Goal: Transaction & Acquisition: Purchase product/service

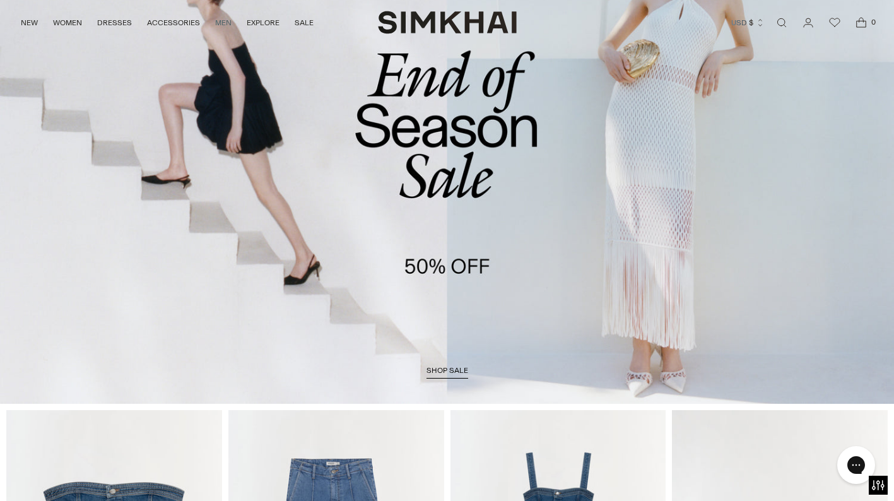
scroll to position [133, 0]
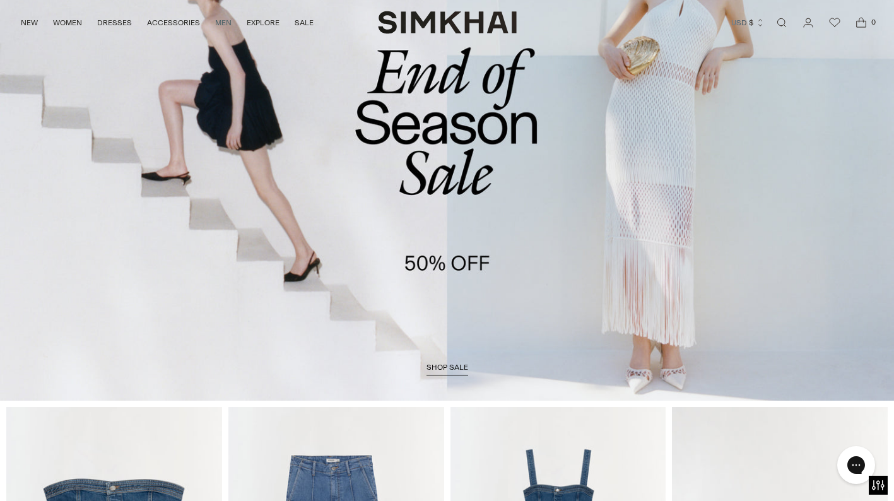
click at [445, 371] on span "shop sale" at bounding box center [447, 367] width 42 height 9
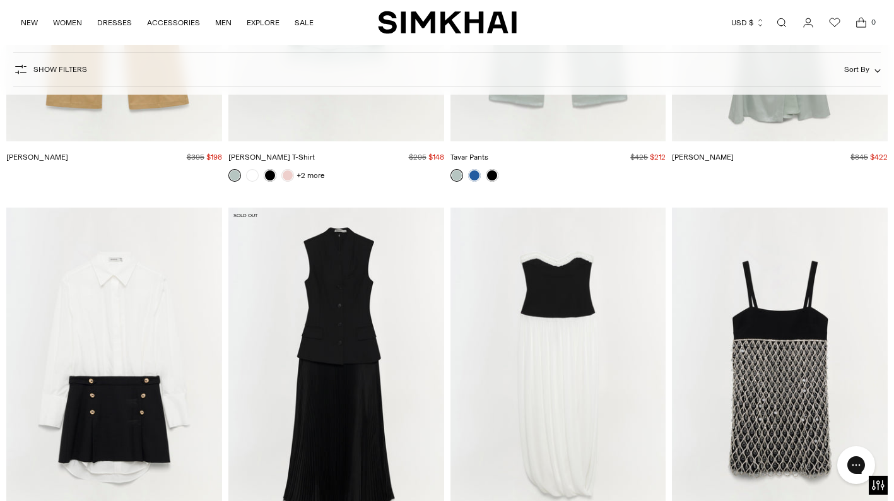
scroll to position [12549, 0]
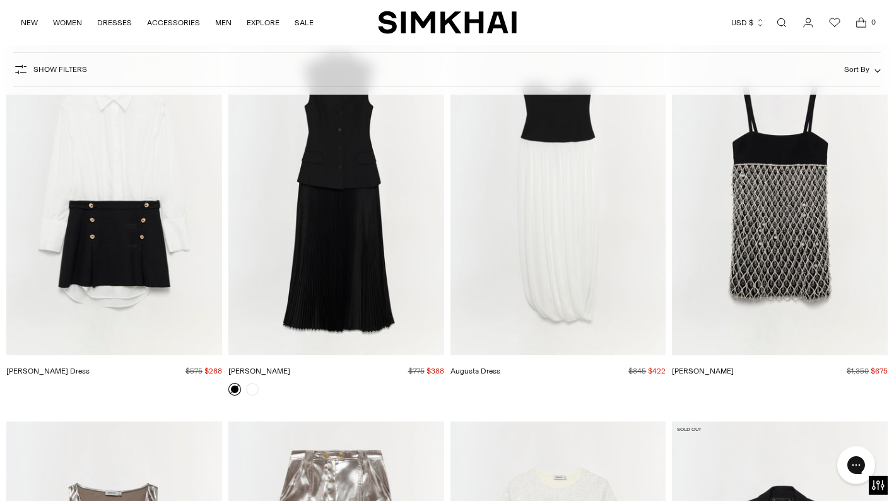
click at [0, 0] on img "Warren Dress" at bounding box center [0, 0] width 0 height 0
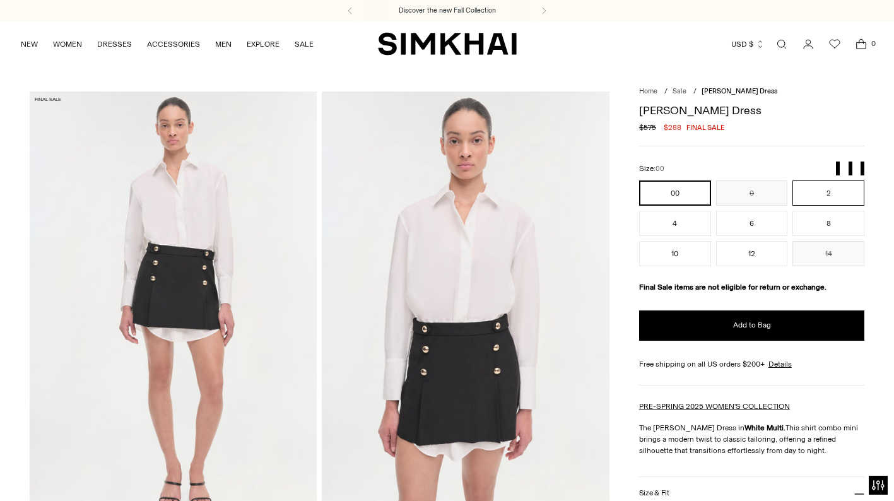
click at [831, 185] on button "2" at bounding box center [828, 192] width 72 height 25
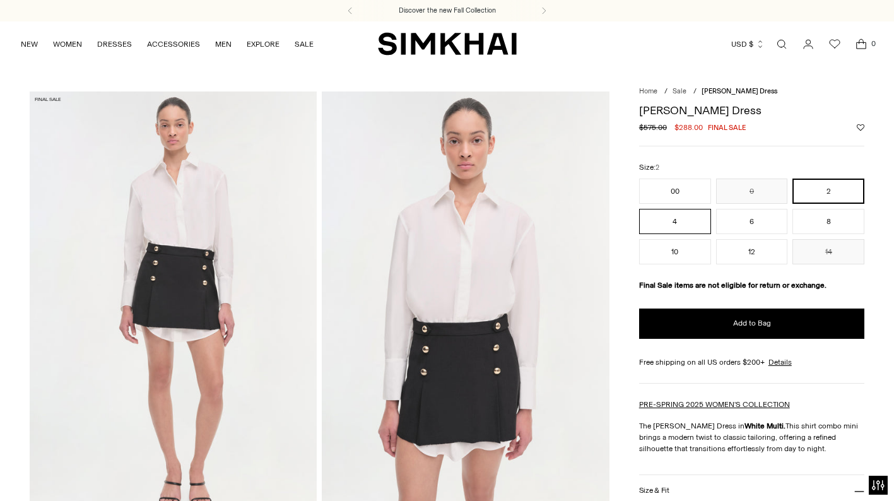
click at [674, 220] on button "4" at bounding box center [675, 221] width 72 height 25
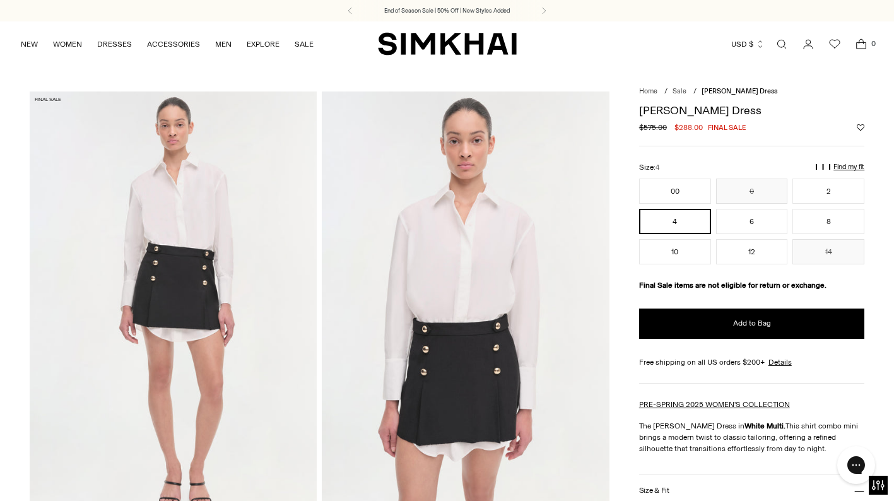
click at [461, 269] on img at bounding box center [466, 306] width 288 height 431
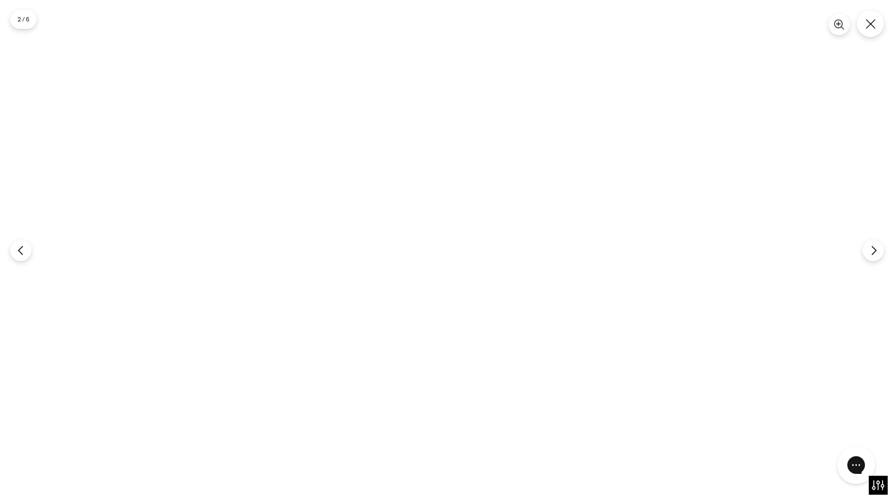
click at [445, 201] on img at bounding box center [447, 250] width 334 height 501
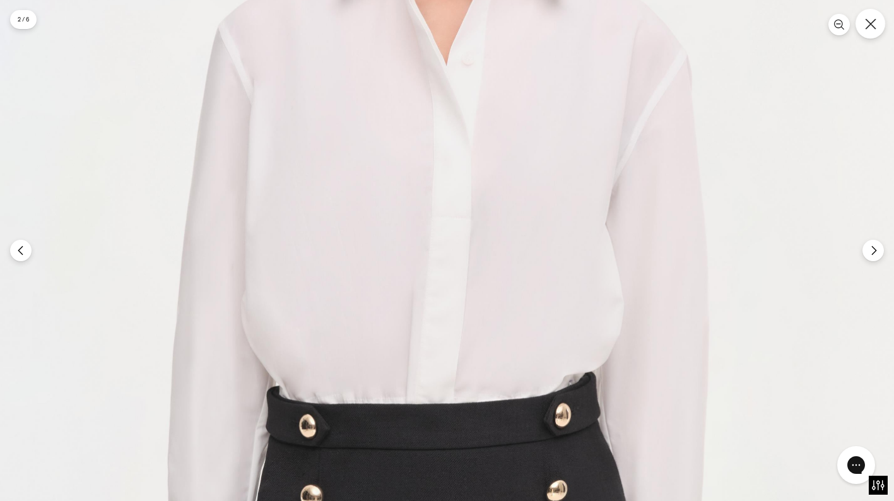
click at [874, 28] on icon "Close" at bounding box center [870, 23] width 11 height 11
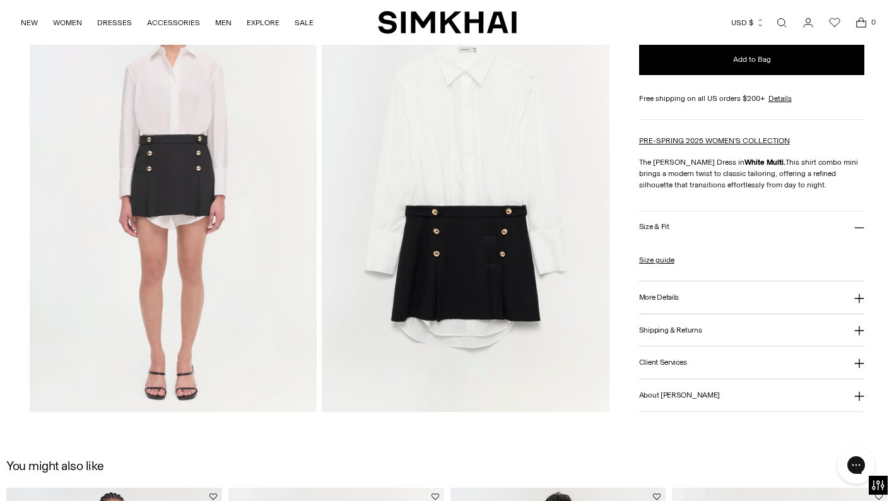
scroll to position [987, 0]
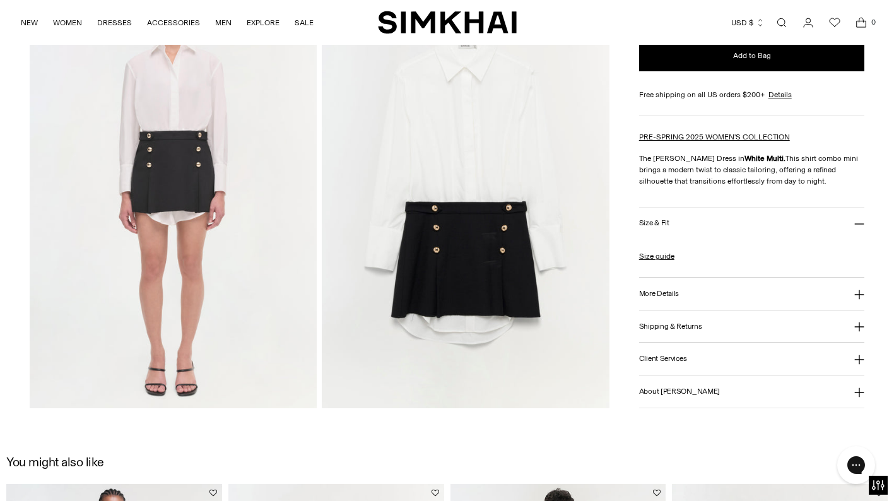
click at [461, 133] on img at bounding box center [466, 192] width 288 height 431
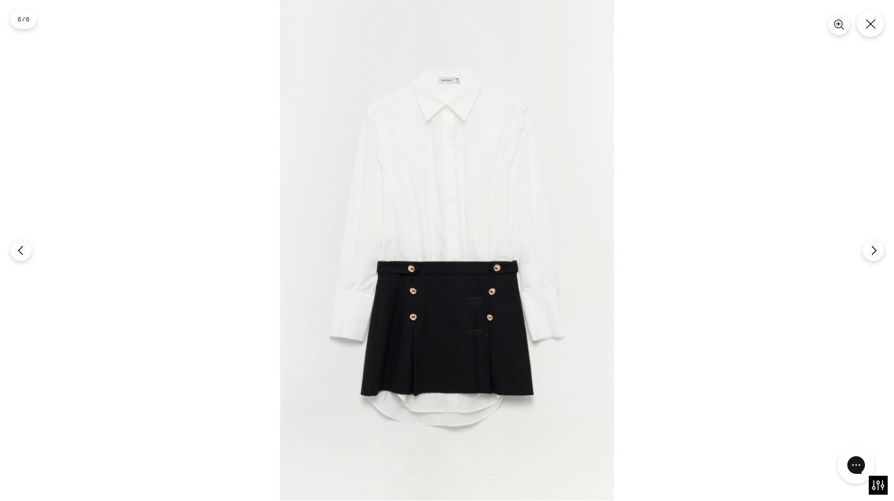
click at [428, 190] on img at bounding box center [447, 250] width 334 height 501
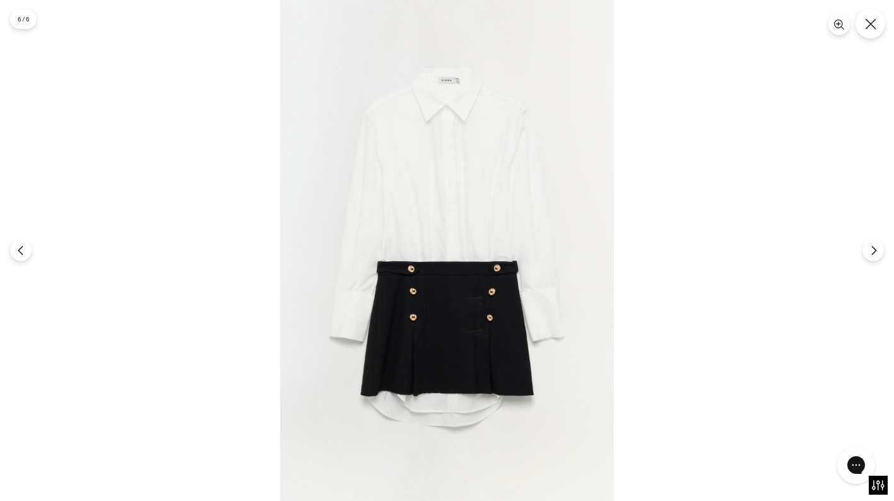
click at [876, 25] on icon "Close" at bounding box center [870, 23] width 11 height 11
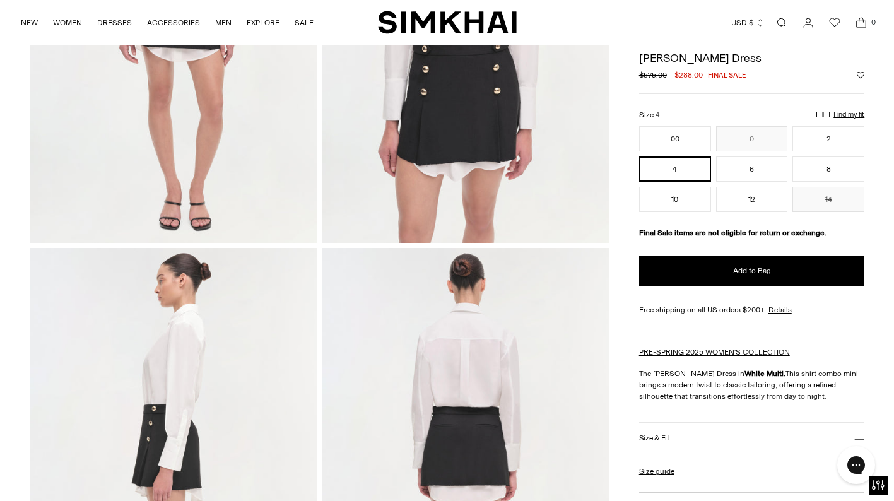
scroll to position [262, 0]
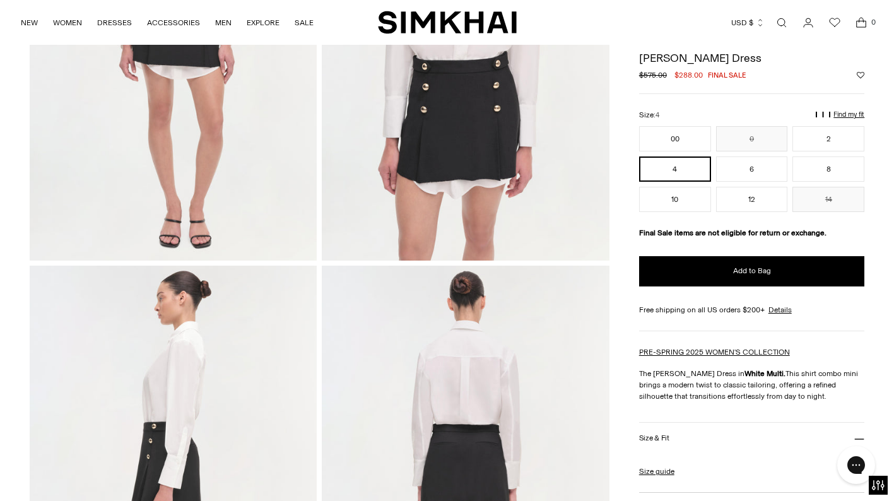
click at [842, 119] on p "Find my fit" at bounding box center [848, 115] width 31 height 8
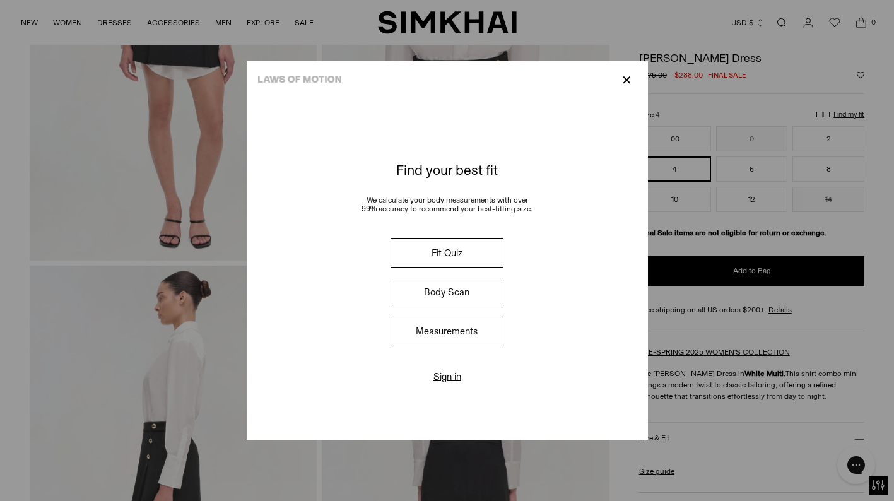
click at [446, 253] on button "Fit Quiz" at bounding box center [447, 253] width 112 height 30
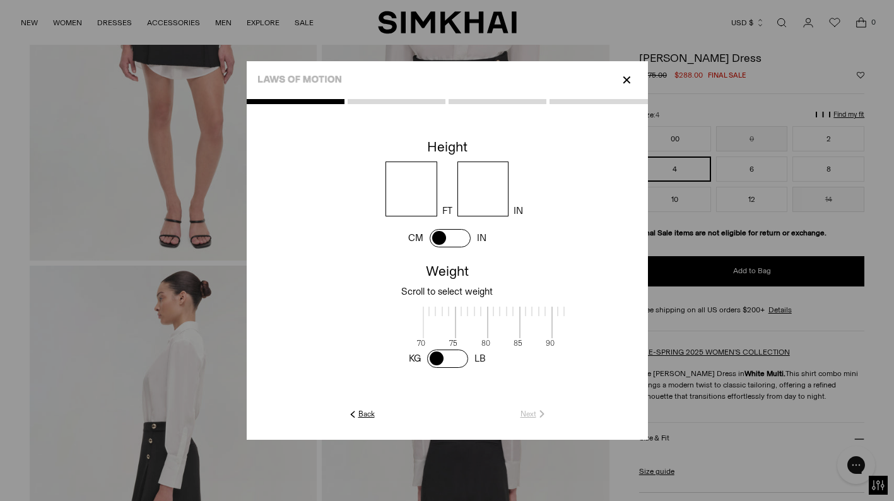
scroll to position [3, 410]
click at [401, 173] on input "number" at bounding box center [411, 189] width 52 height 55
type input "*"
click at [493, 183] on input "number" at bounding box center [483, 189] width 52 height 55
type input "*"
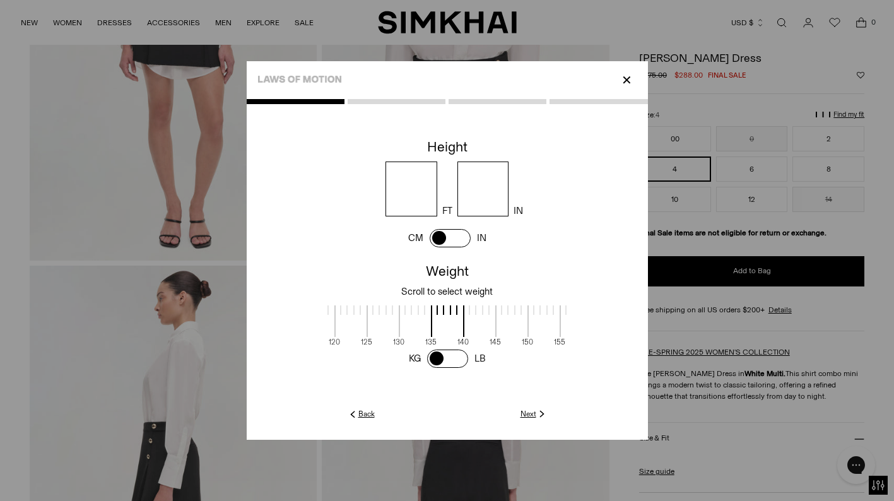
click at [529, 416] on link "Next" at bounding box center [533, 413] width 27 height 11
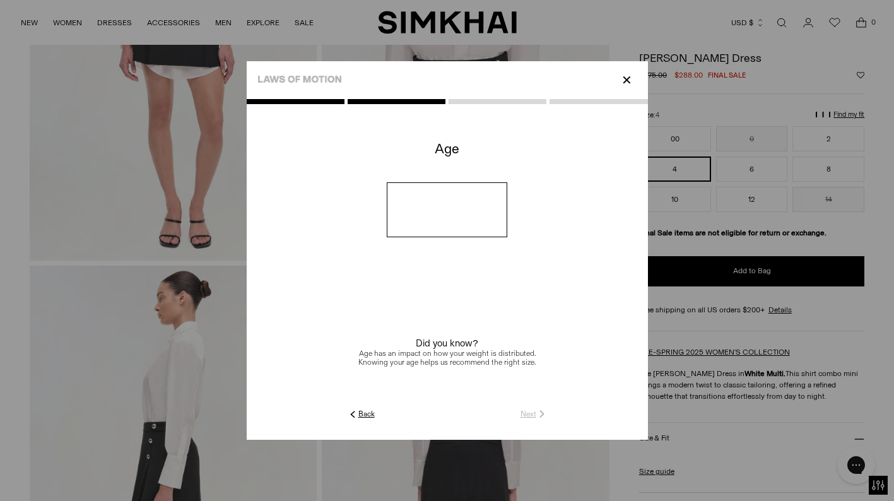
click at [425, 203] on input "number" at bounding box center [447, 209] width 121 height 55
type input "**"
click at [526, 415] on link "Next" at bounding box center [533, 413] width 27 height 11
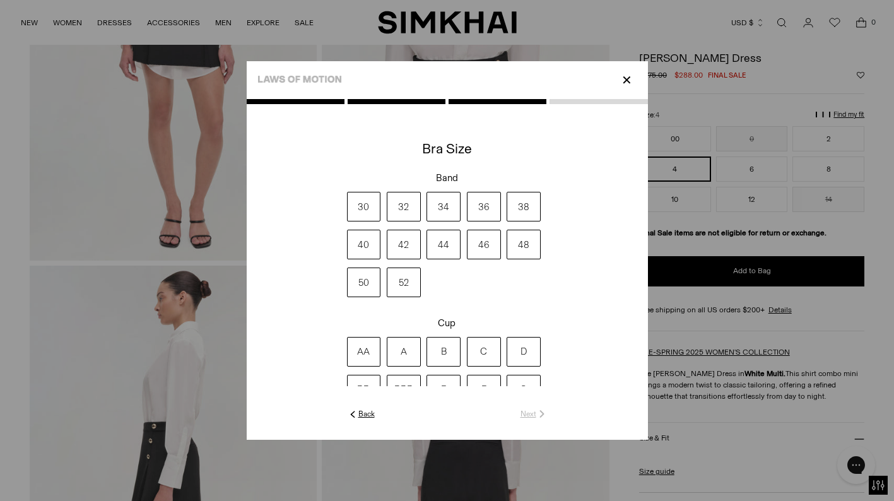
click at [406, 205] on label "32" at bounding box center [404, 207] width 34 height 30
click at [444, 348] on label "B" at bounding box center [443, 352] width 34 height 30
click at [530, 415] on link "Next" at bounding box center [533, 413] width 27 height 11
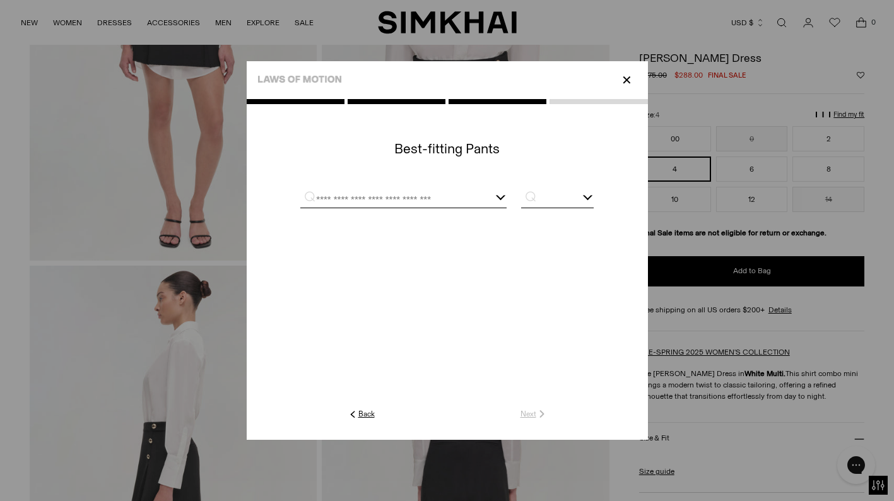
click at [475, 193] on input "text" at bounding box center [387, 200] width 175 height 16
click at [406, 217] on link "Frame" at bounding box center [403, 213] width 206 height 11
type input "*****"
click at [541, 197] on input "text" at bounding box center [557, 200] width 72 height 16
type input "**"
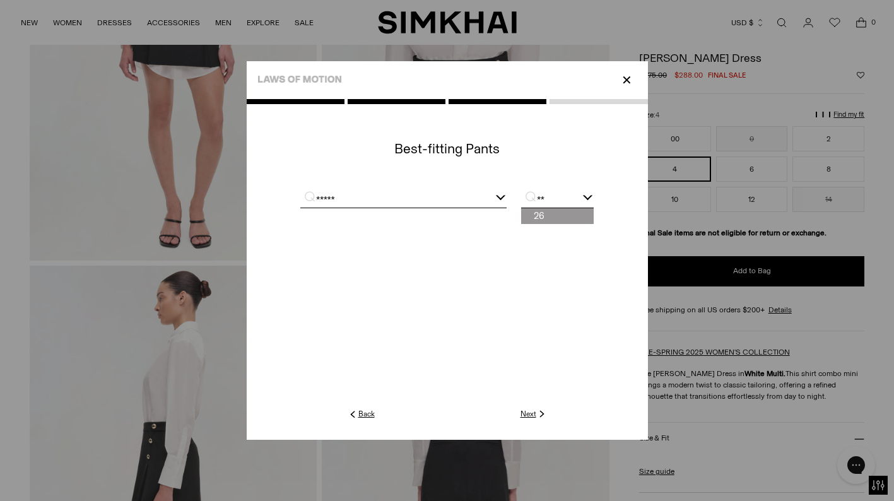
click at [536, 410] on img at bounding box center [541, 413] width 11 height 11
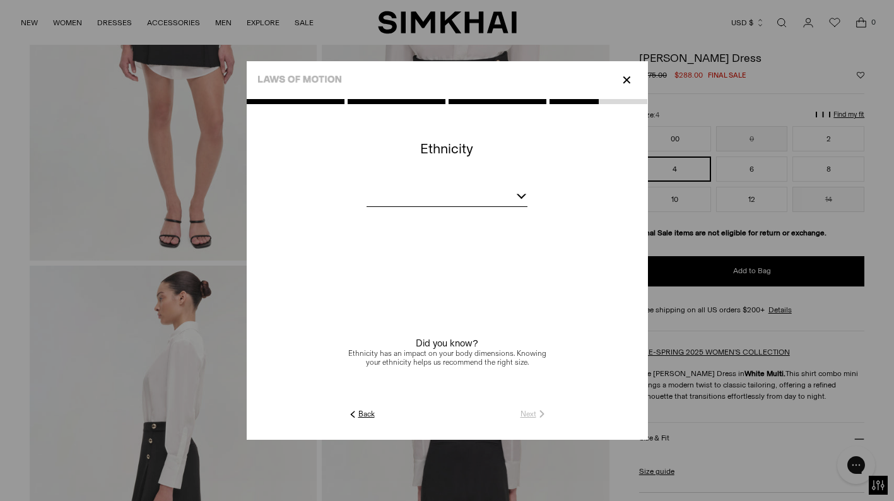
click at [510, 192] on div at bounding box center [447, 199] width 160 height 16
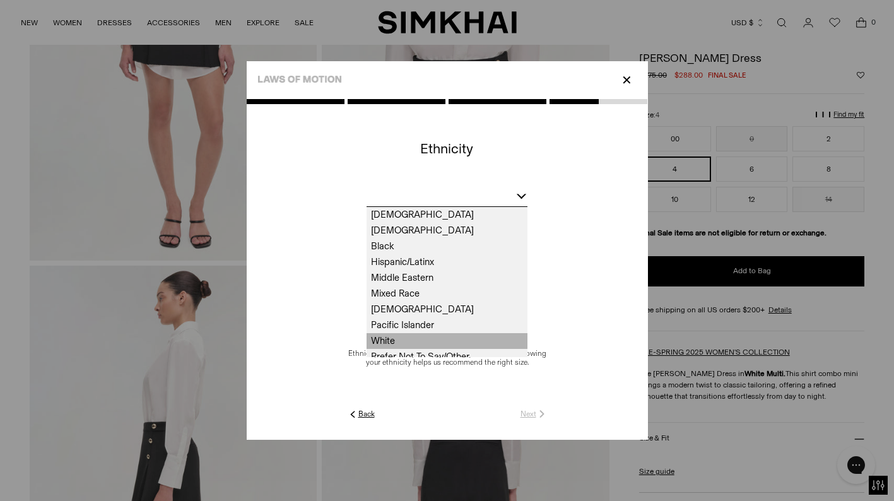
click at [393, 339] on span "White" at bounding box center [447, 341] width 160 height 16
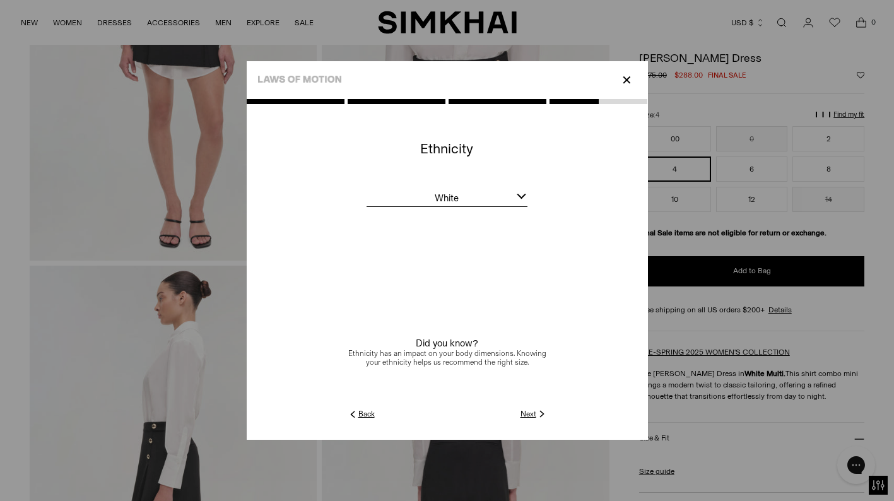
click at [533, 414] on link "Next" at bounding box center [533, 413] width 27 height 11
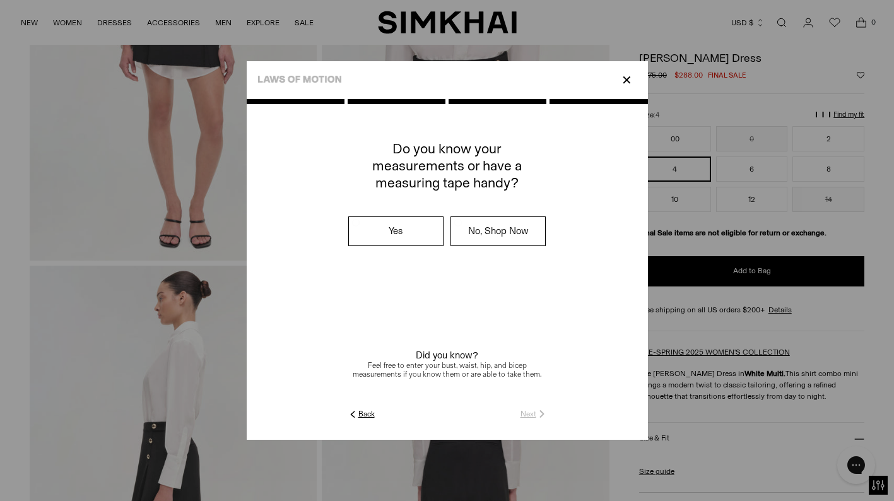
click at [488, 232] on label "No, Shop Now" at bounding box center [498, 231] width 94 height 28
click at [529, 415] on link "Submit" at bounding box center [530, 413] width 36 height 11
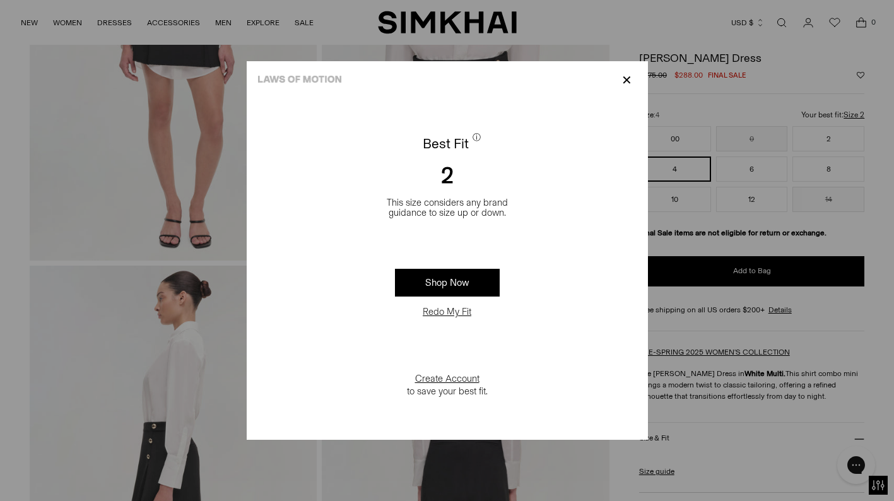
click at [626, 80] on p "✕" at bounding box center [626, 79] width 17 height 21
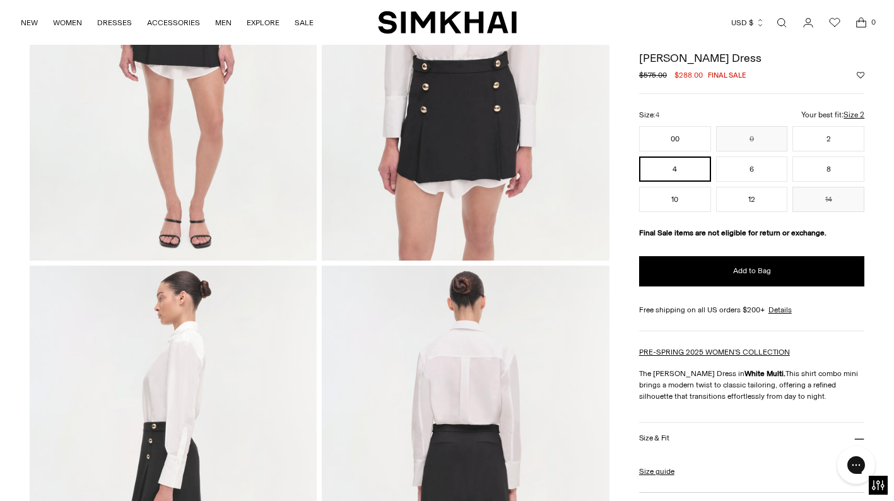
click at [770, 402] on p "The Warren Dress in White Multi. This shirt combo mini brings a modern twist to…" at bounding box center [752, 385] width 226 height 34
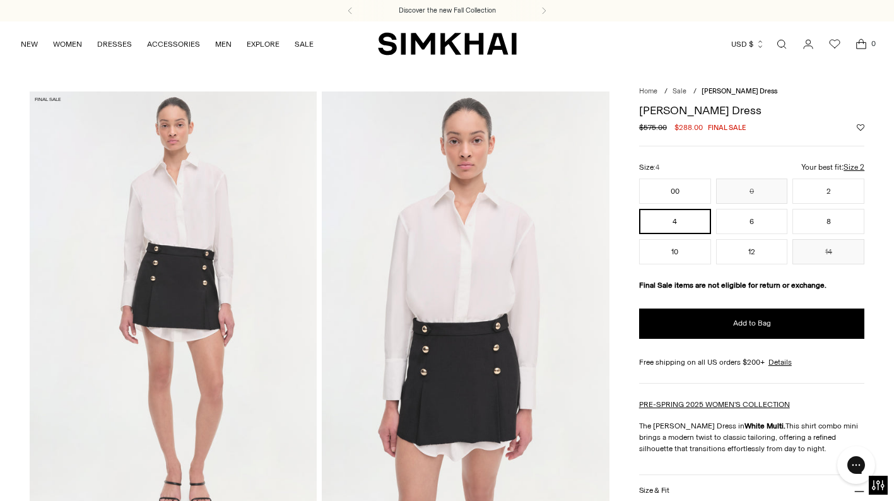
scroll to position [0, 0]
click at [693, 133] on div at bounding box center [752, 133] width 226 height 0
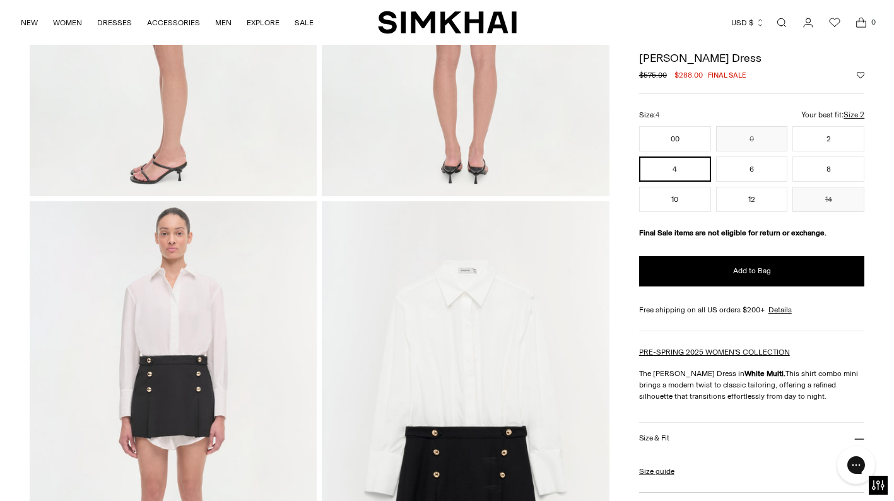
scroll to position [759, 0]
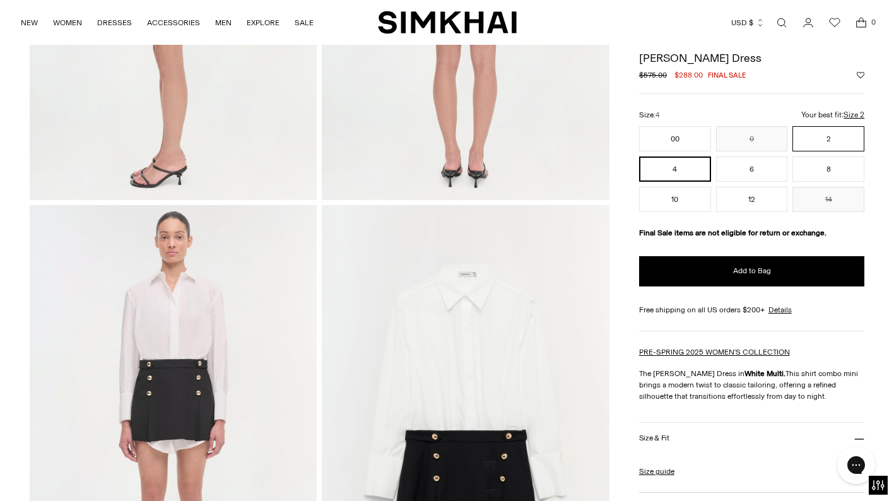
click at [808, 150] on button "2" at bounding box center [828, 138] width 72 height 25
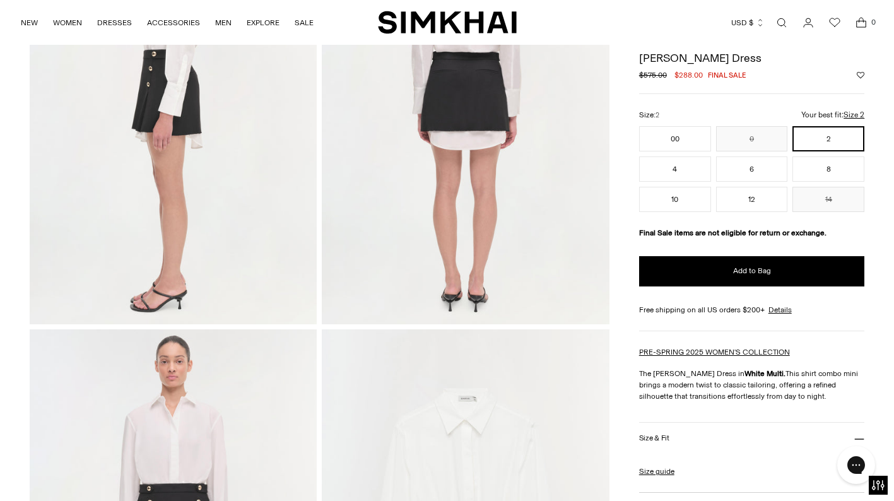
scroll to position [626, 0]
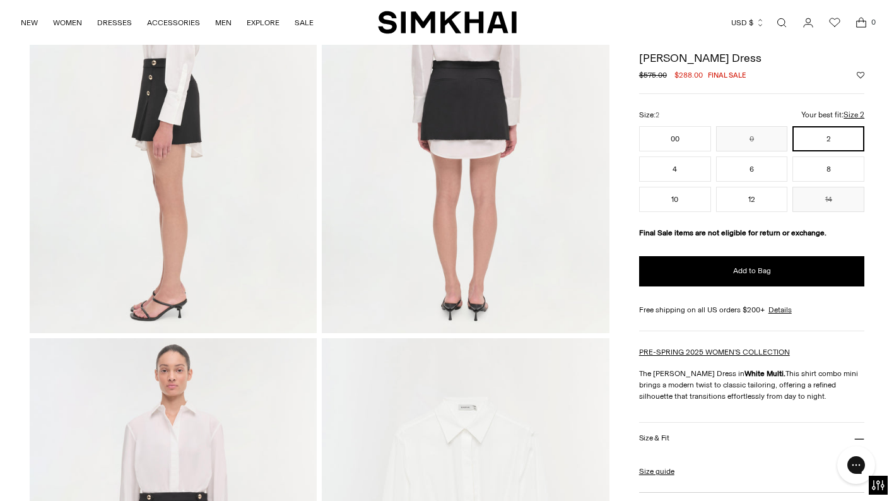
click at [855, 119] on u "Size 2" at bounding box center [854, 115] width 21 height 8
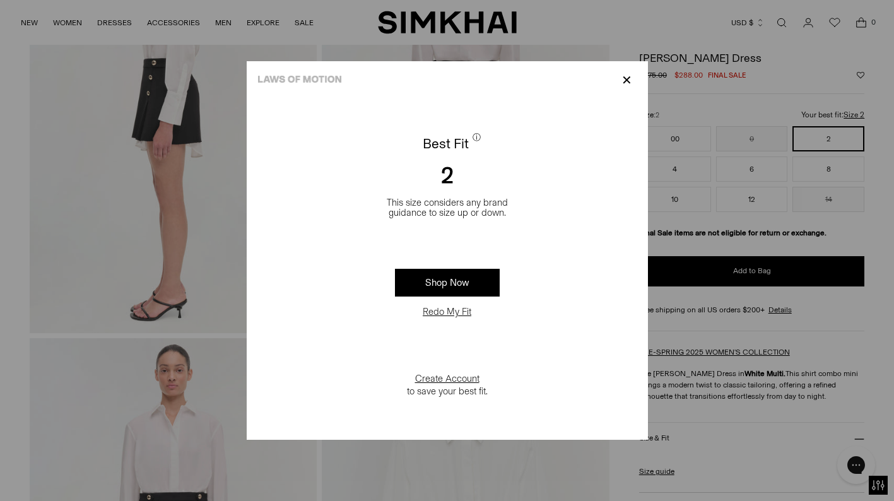
click at [625, 78] on p "✕" at bounding box center [626, 79] width 17 height 21
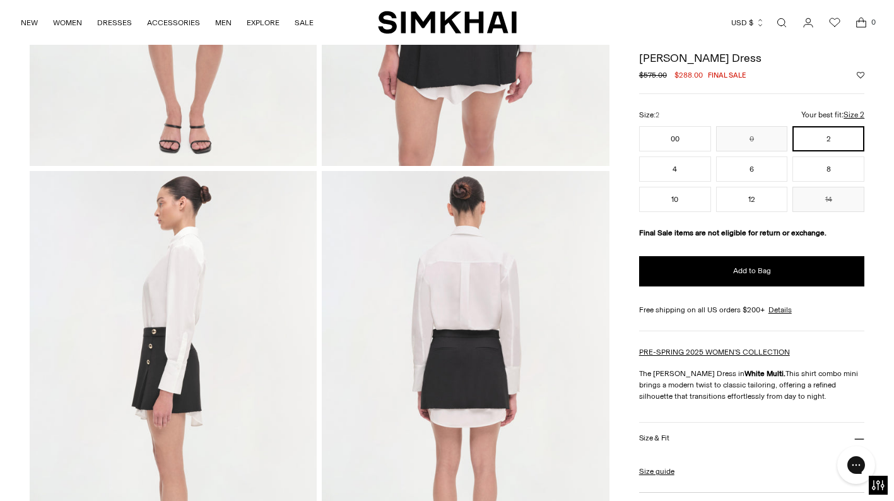
scroll to position [348, 0]
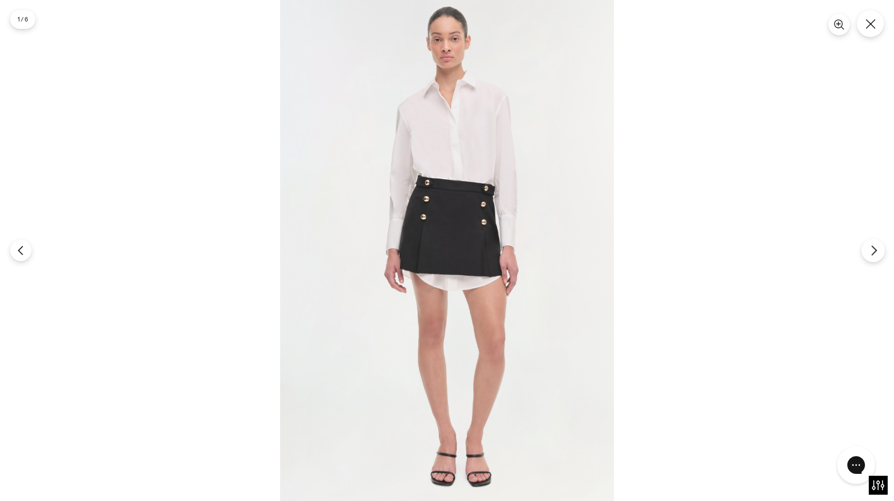
click at [875, 257] on button "Next" at bounding box center [872, 249] width 23 height 23
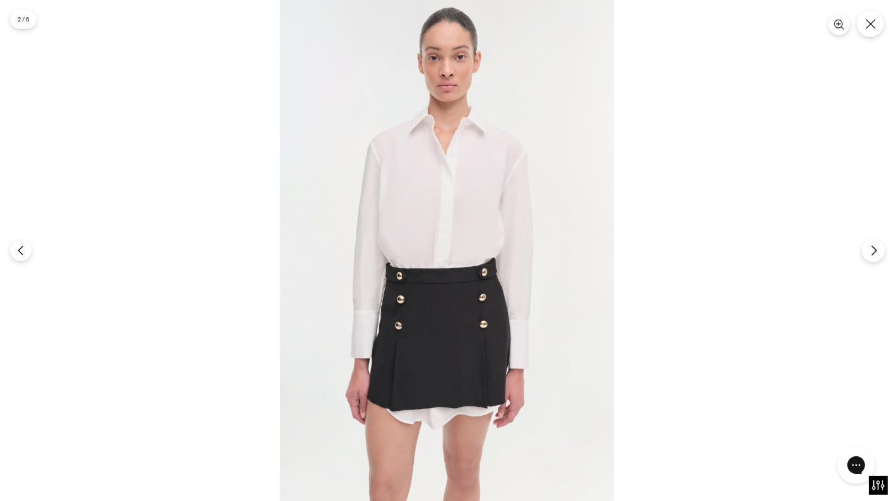
click at [875, 257] on button "Next" at bounding box center [872, 249] width 23 height 23
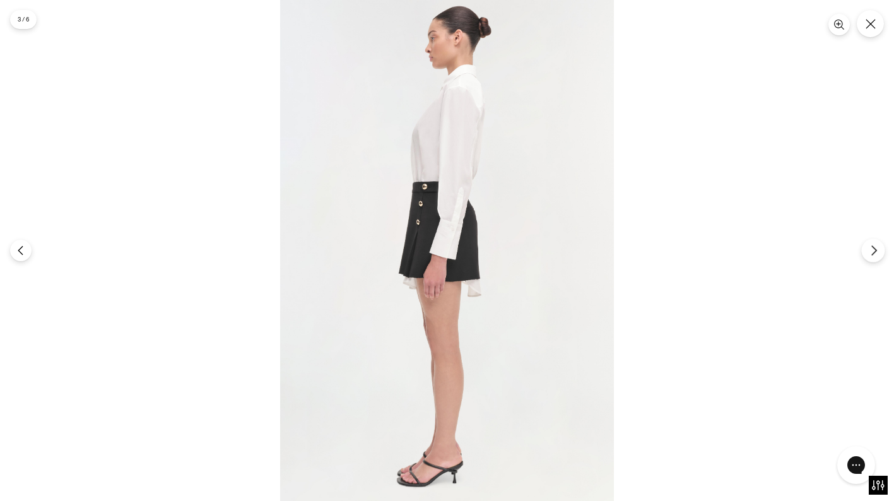
click at [875, 257] on button "Next" at bounding box center [872, 249] width 23 height 23
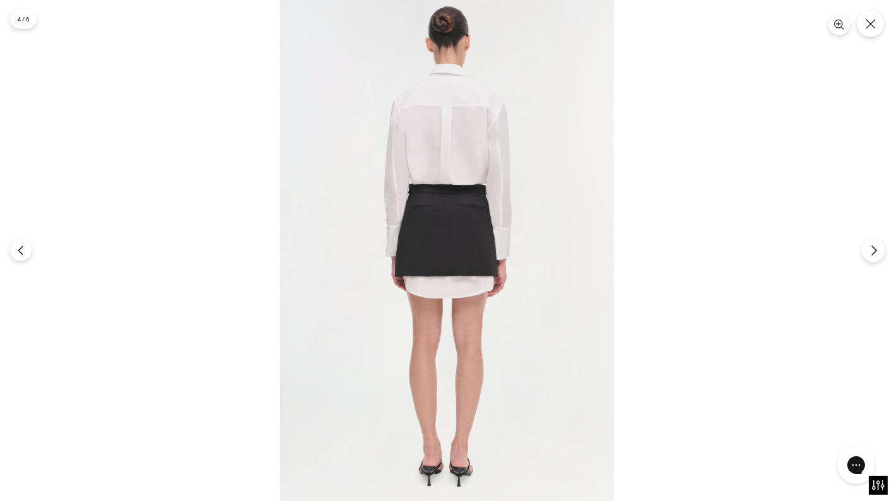
click at [875, 257] on button "Next" at bounding box center [872, 249] width 23 height 23
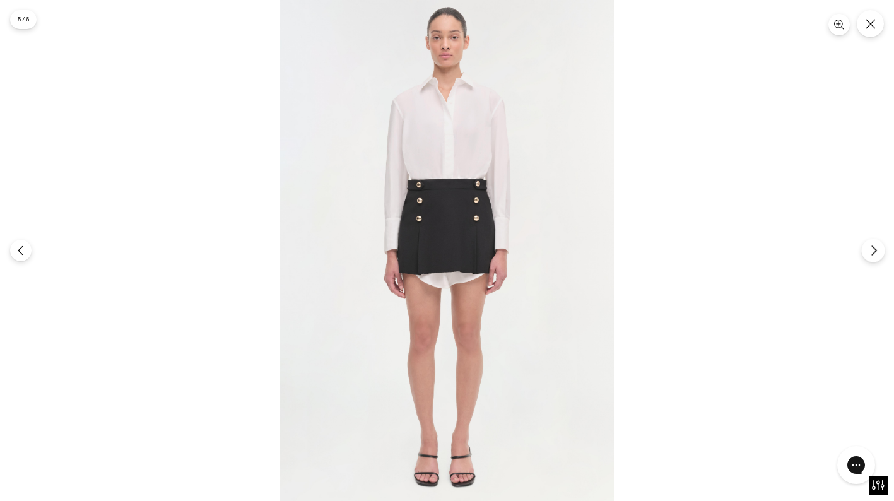
click at [875, 257] on button "Next" at bounding box center [872, 249] width 23 height 23
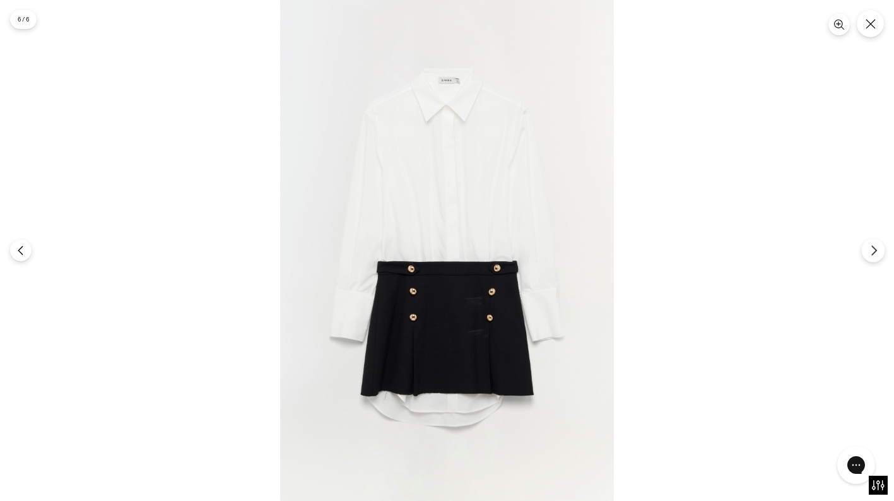
click at [875, 257] on button "Next" at bounding box center [872, 249] width 23 height 23
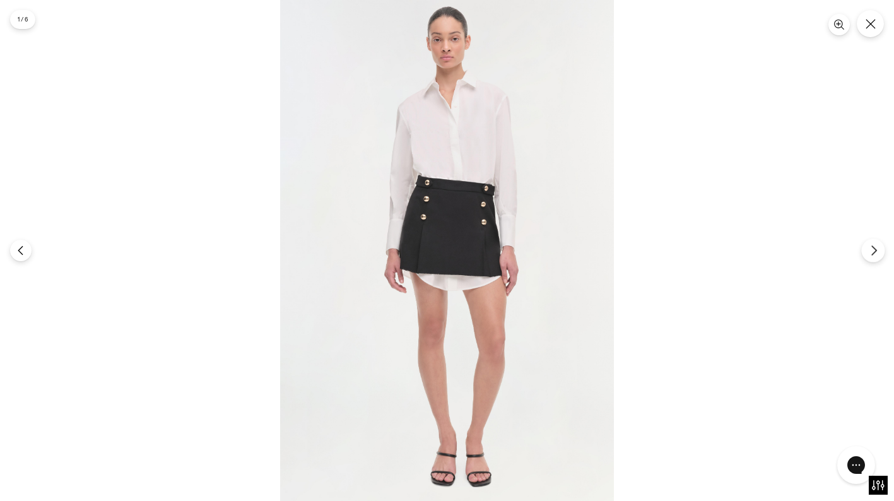
click at [875, 257] on button "Next" at bounding box center [872, 249] width 23 height 23
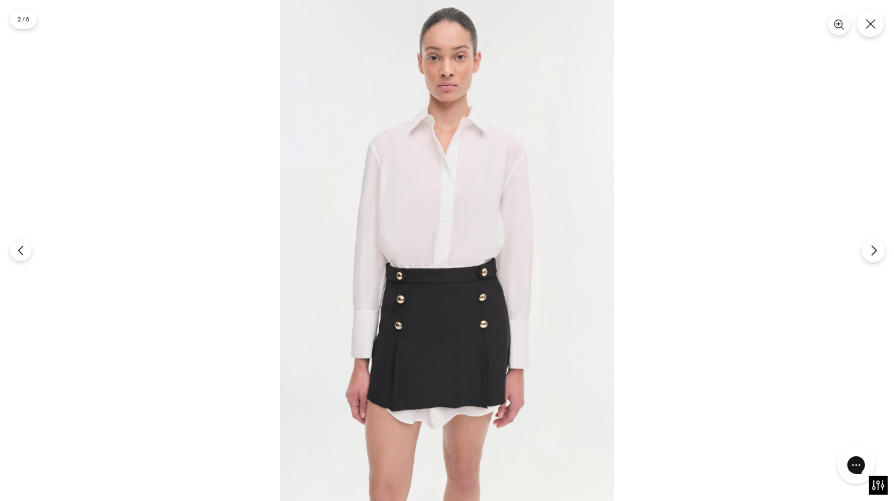
click at [875, 257] on button "Next" at bounding box center [872, 249] width 23 height 23
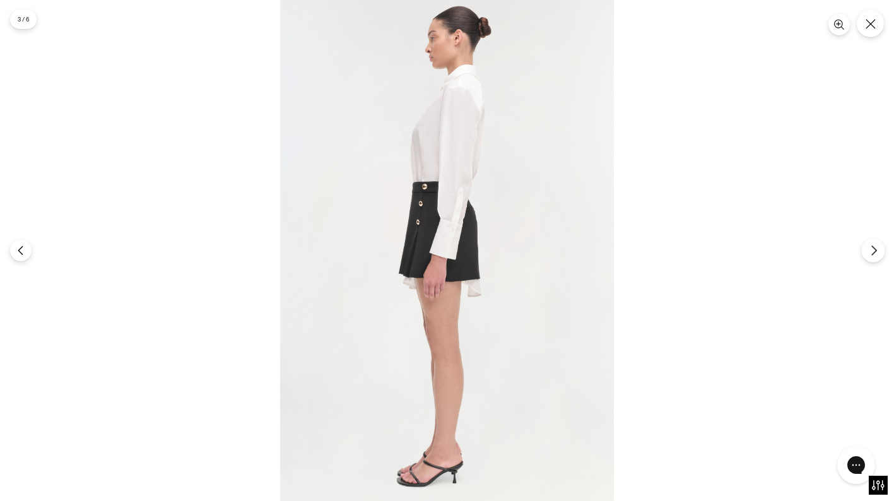
click at [875, 257] on button "Next" at bounding box center [872, 249] width 23 height 23
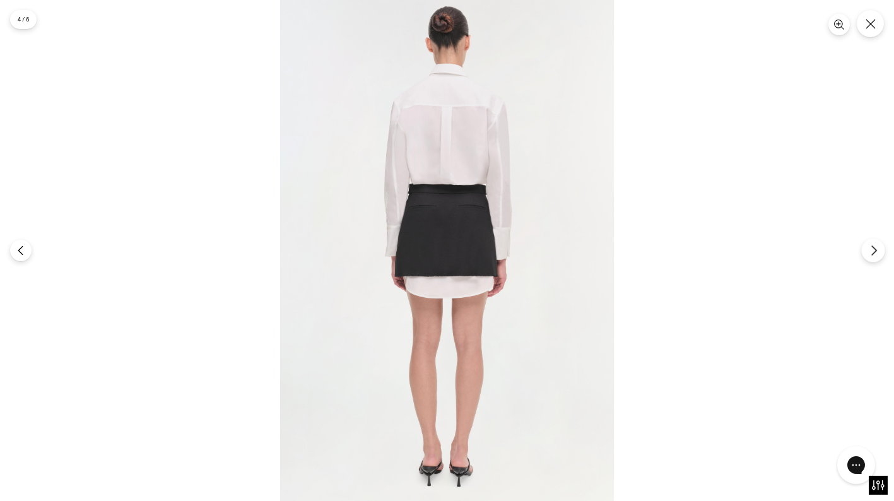
click at [875, 257] on button "Next" at bounding box center [872, 249] width 23 height 23
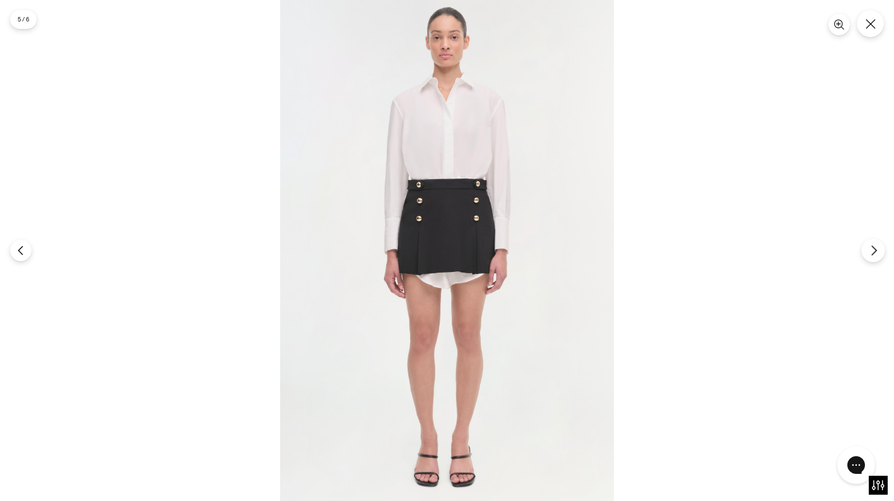
click at [875, 257] on button "Next" at bounding box center [872, 249] width 23 height 23
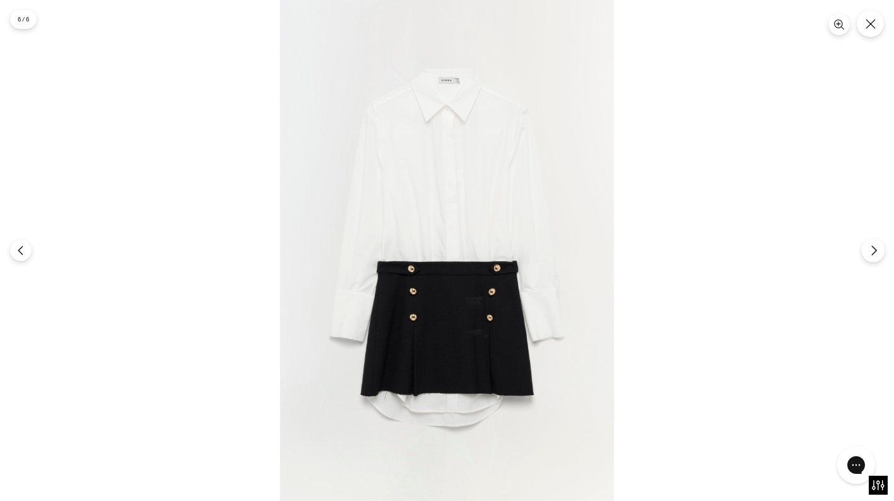
click at [875, 257] on button "Next" at bounding box center [872, 249] width 23 height 23
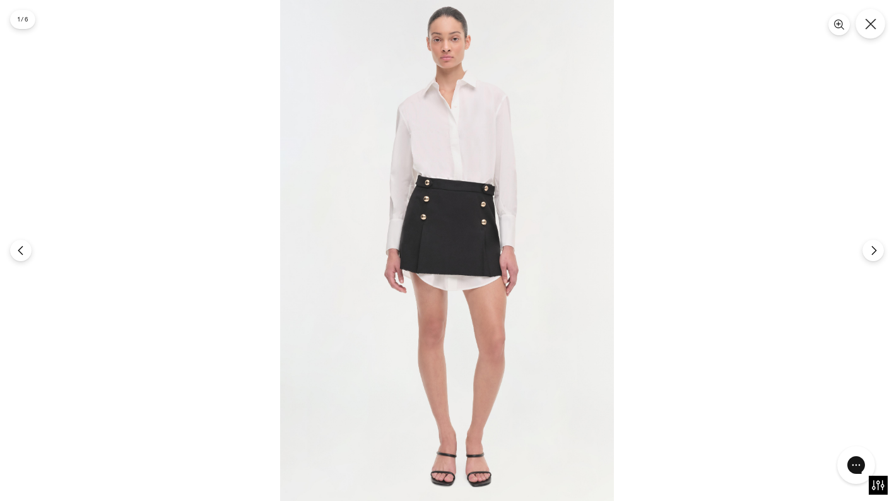
click at [866, 16] on button "Close" at bounding box center [870, 24] width 30 height 30
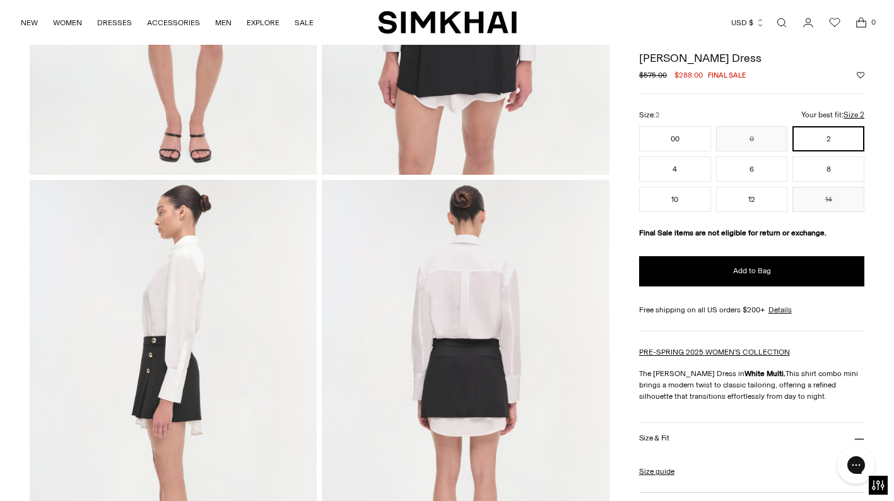
click at [382, 1] on div "NEW WOMEN New Arrivals Shop All Fall 2025 Best Sellers Signature Exclusives Sal…" at bounding box center [447, 22] width 854 height 45
